Goal: Transaction & Acquisition: Purchase product/service

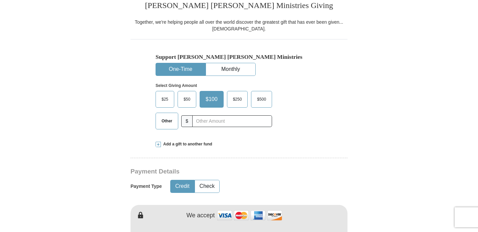
scroll to position [179, 0]
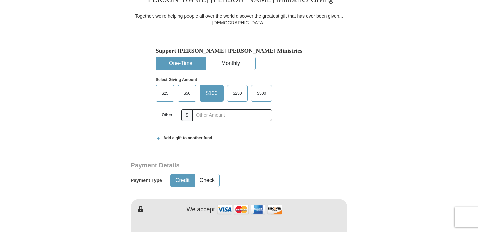
click at [166, 113] on span "Other" at bounding box center [166, 115] width 17 height 10
click at [0, 0] on input "Other" at bounding box center [0, 0] width 0 height 0
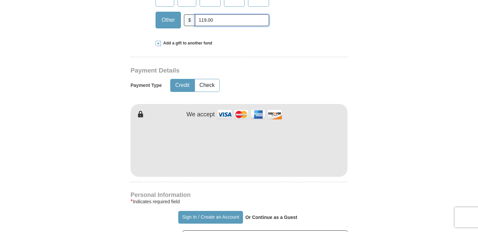
scroll to position [277, 0]
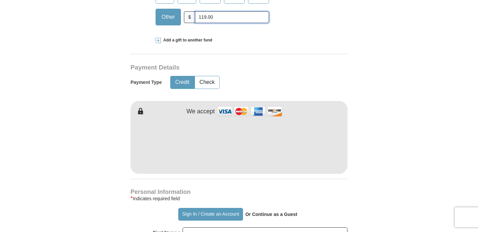
type input "119.00"
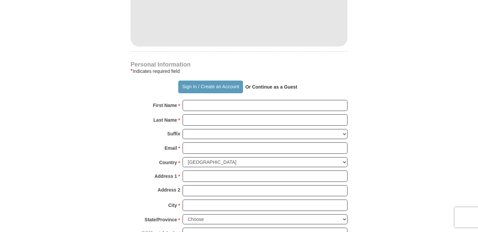
scroll to position [418, 0]
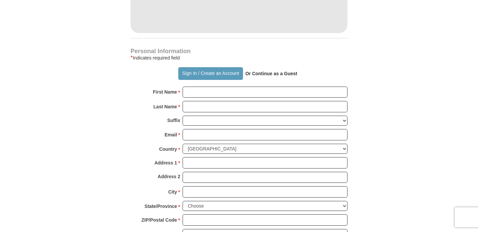
click at [269, 74] on strong "Or Continue as a Guest" at bounding box center [271, 73] width 52 height 5
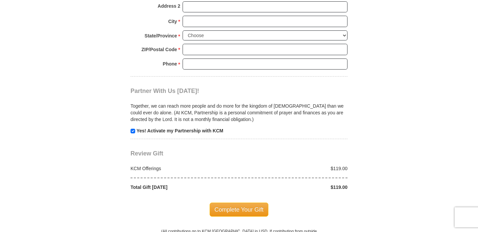
scroll to position [597, 0]
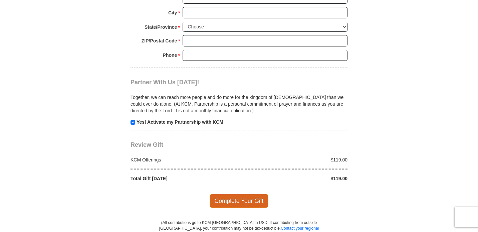
click at [260, 200] on span "Complete Your Gift" at bounding box center [239, 201] width 59 height 14
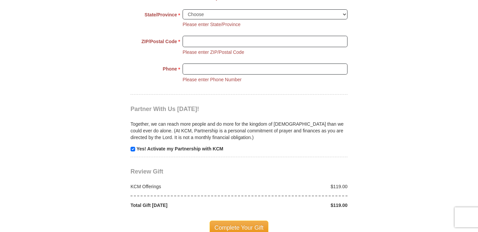
scroll to position [676, 0]
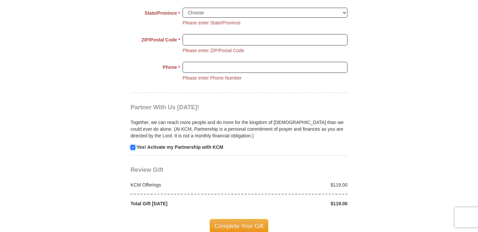
click at [133, 147] on input "checkbox" at bounding box center [133, 147] width 5 height 5
checkbox input "false"
click at [235, 223] on span "Complete Your Gift" at bounding box center [239, 226] width 59 height 14
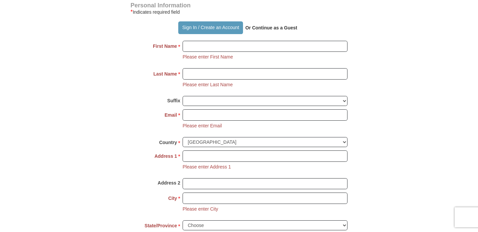
scroll to position [464, 0]
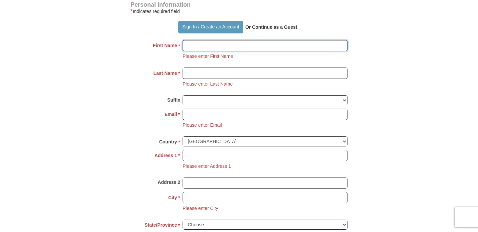
click at [219, 46] on input "First Name *" at bounding box center [265, 45] width 165 height 11
type input "[PERSON_NAME]"
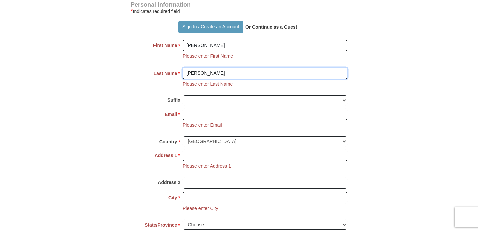
type input "[PERSON_NAME]"
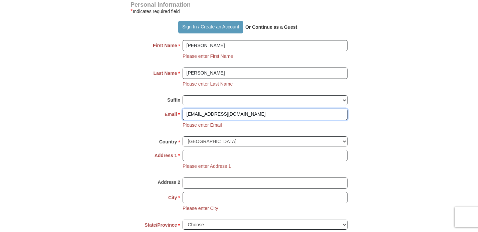
type input "[EMAIL_ADDRESS][DOMAIN_NAME]"
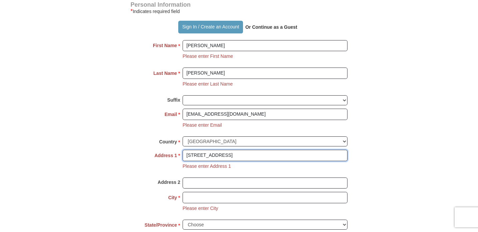
type input "[STREET_ADDRESS]"
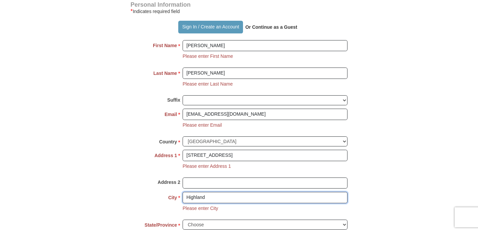
type input "Highland"
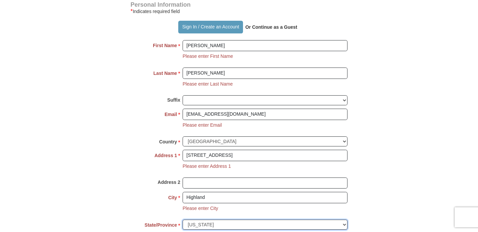
select select "MI"
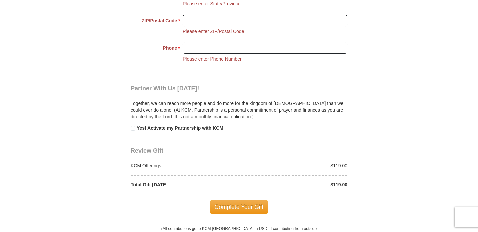
scroll to position [644, 0]
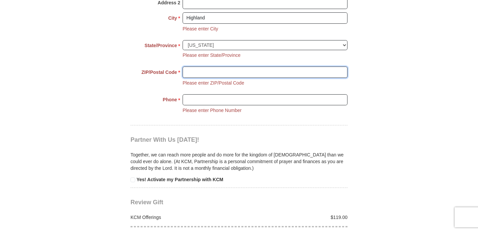
click at [217, 70] on input "ZIP/Postal Code *" at bounding box center [265, 71] width 165 height 11
type input "48357"
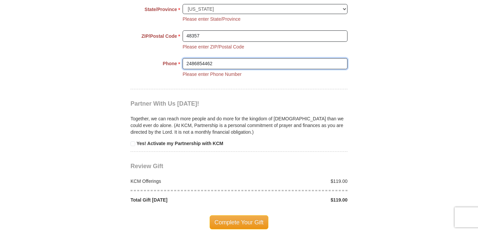
scroll to position [685, 0]
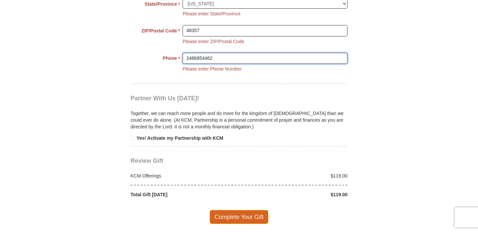
type input "2486854462"
click at [231, 216] on span "Complete Your Gift" at bounding box center [239, 217] width 59 height 14
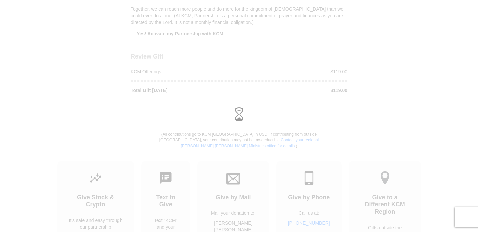
scroll to position [620, 0]
